Goal: Find specific page/section: Find specific page/section

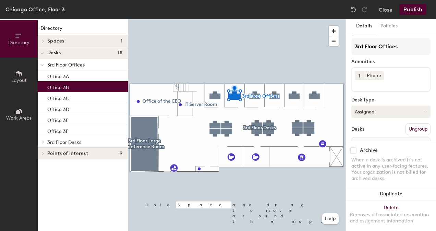
click at [385, 113] on button "Assigned" at bounding box center [391, 112] width 79 height 12
click at [385, 112] on button "Assigned" at bounding box center [391, 112] width 79 height 12
click at [387, 23] on button "Policies" at bounding box center [389, 26] width 25 height 14
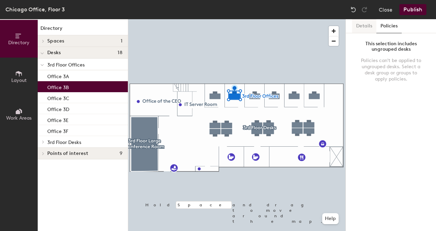
click at [364, 25] on button "Details" at bounding box center [364, 26] width 24 height 14
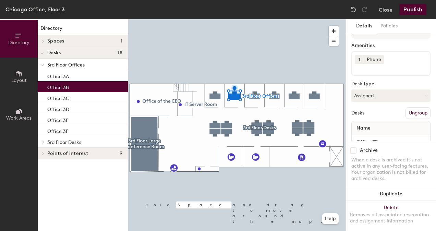
scroll to position [39, 0]
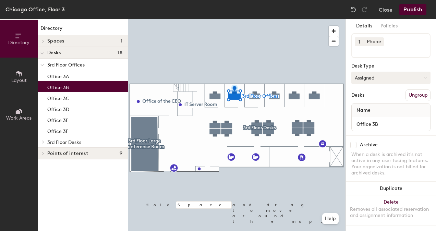
click at [370, 73] on button "Assigned" at bounding box center [391, 78] width 79 height 12
click at [371, 105] on div "Hot" at bounding box center [386, 109] width 69 height 10
click at [370, 80] on div "3rd Floor Offices Amenities 1 Phone Desk Type Hot Desks Ungroup Name Office 3B" at bounding box center [391, 69] width 79 height 131
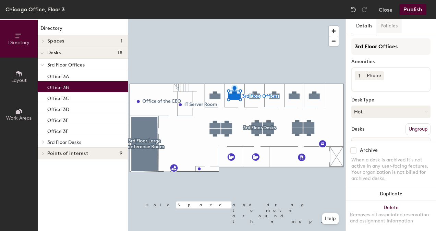
click at [389, 26] on button "Policies" at bounding box center [389, 26] width 25 height 14
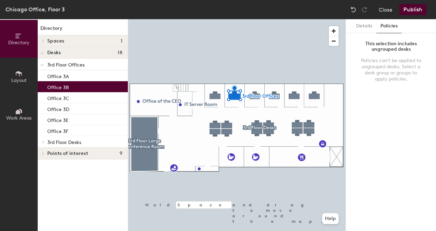
click at [377, 25] on button "Policies" at bounding box center [389, 26] width 25 height 14
click at [370, 24] on button "Details" at bounding box center [364, 26] width 24 height 14
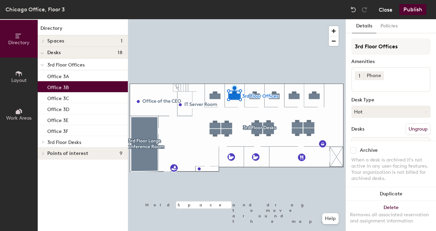
click at [386, 10] on button "Close" at bounding box center [386, 9] width 14 height 11
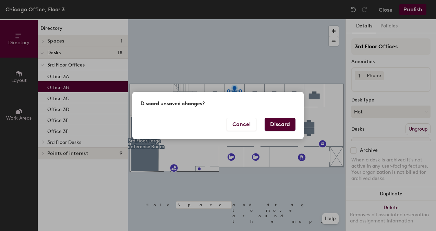
click at [272, 126] on button "Discard" at bounding box center [280, 124] width 31 height 13
